Goal: Find specific page/section: Find specific page/section

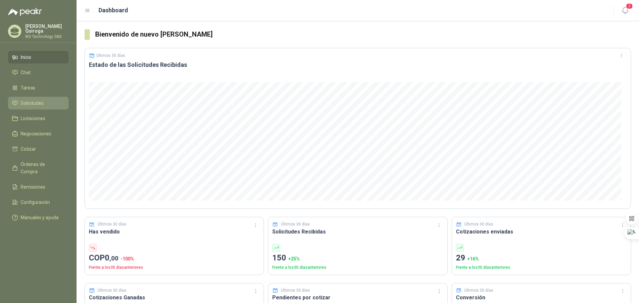
click at [34, 103] on span "Solicitudes" at bounding box center [32, 102] width 23 height 7
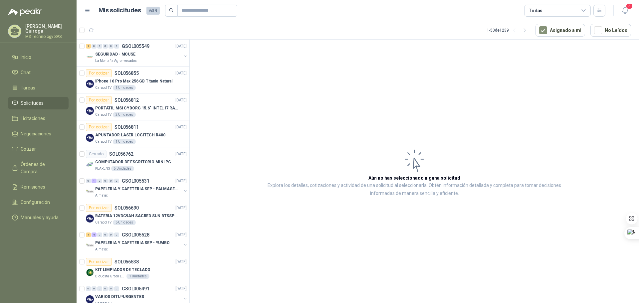
click at [43, 103] on li "Solicitudes" at bounding box center [38, 102] width 53 height 7
click at [105, 51] on div "SEGURIDAD - MOUSE" at bounding box center [138, 54] width 86 height 8
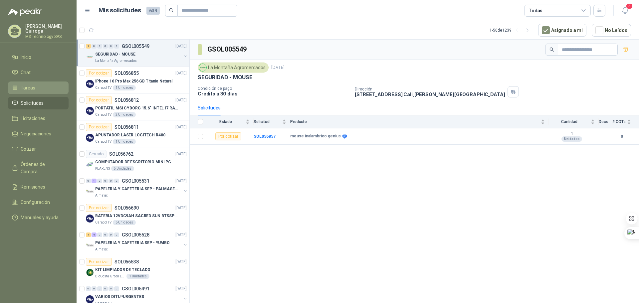
click at [44, 87] on li "Tareas" at bounding box center [38, 87] width 53 height 7
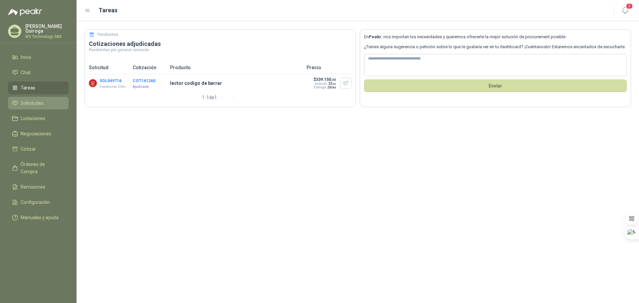
click at [45, 99] on li "Solicitudes" at bounding box center [38, 102] width 53 height 7
